Goal: Information Seeking & Learning: Learn about a topic

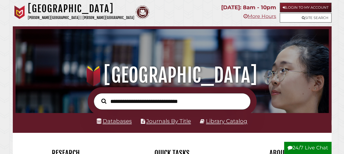
scroll to position [103, 310]
click at [116, 120] on link "Databases" at bounding box center [114, 121] width 35 height 7
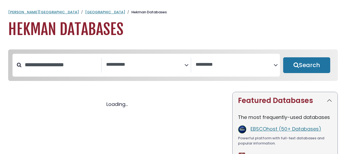
select select "Database Subject Filter"
select select "Database Vendors Filter"
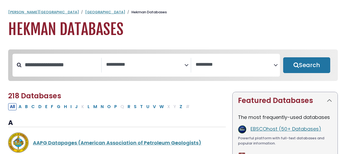
select select "Database Subject Filter"
select select "Database Vendors Filter"
click at [31, 110] on button "C" at bounding box center [33, 106] width 7 height 7
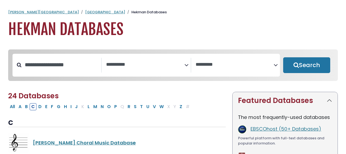
select select "Database Subject Filter"
select select "Database Vendors Filter"
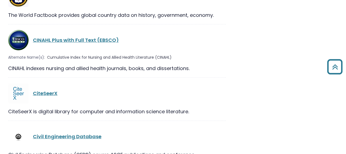
scroll to position [924, 0]
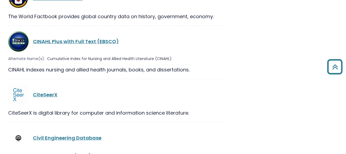
click at [47, 39] on div "CINAHL Plus with Full Text (EBSCO) Alternate Name(s): Cumulative Index for Nurs…" at bounding box center [117, 55] width 218 height 48
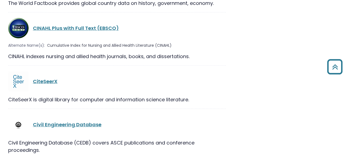
scroll to position [863, 0]
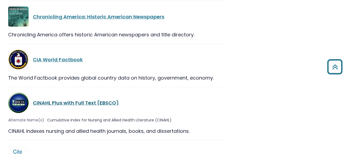
click at [48, 100] on link "CINAHL Plus with Full Text (EBSCO)" at bounding box center [76, 103] width 86 height 7
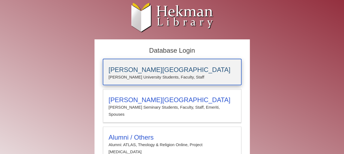
click at [128, 72] on h3 "[PERSON_NAME][GEOGRAPHIC_DATA]" at bounding box center [172, 70] width 127 height 8
